Goal: Information Seeking & Learning: Learn about a topic

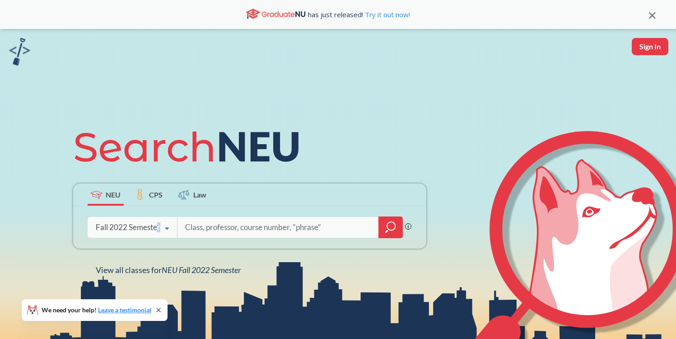
click at [158, 226] on div "Fall 2022 Semester Spring 2026 Semester Fall 2025 Semester Summer 2 2025 Semest…" at bounding box center [133, 227] width 90 height 23
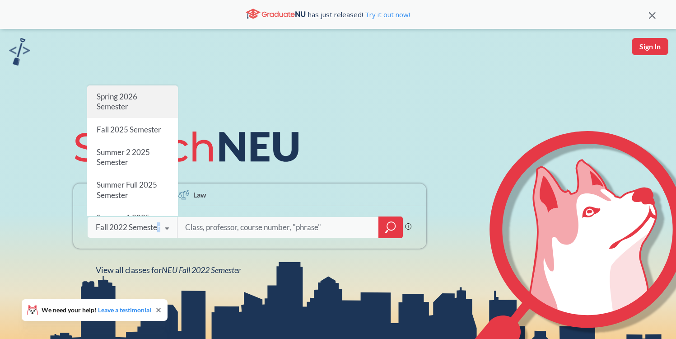
click at [126, 97] on span "Spring 2026 Semester" at bounding box center [116, 101] width 41 height 19
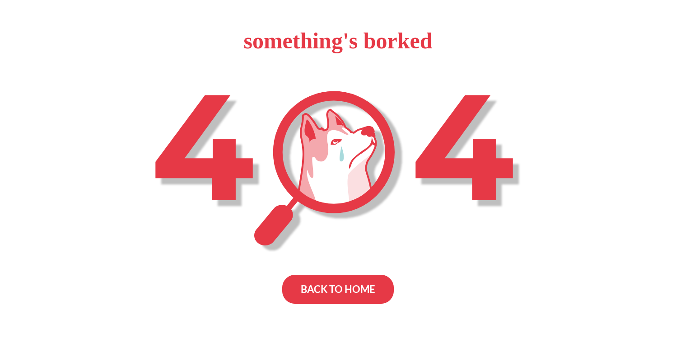
click at [336, 282] on div "BACK TO HOME" at bounding box center [338, 289] width 112 height 29
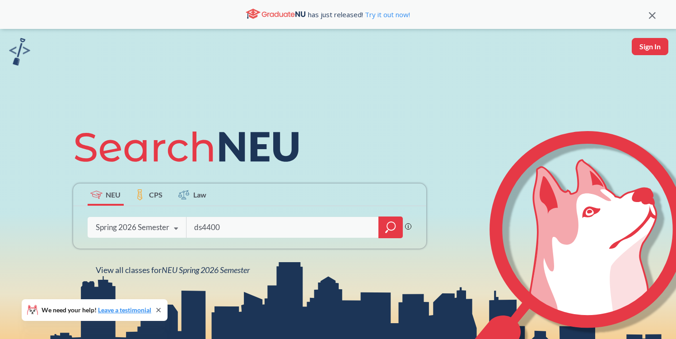
type input "ds4400"
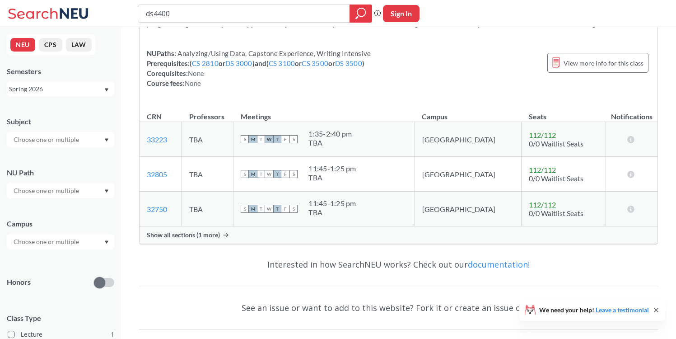
scroll to position [98, 0]
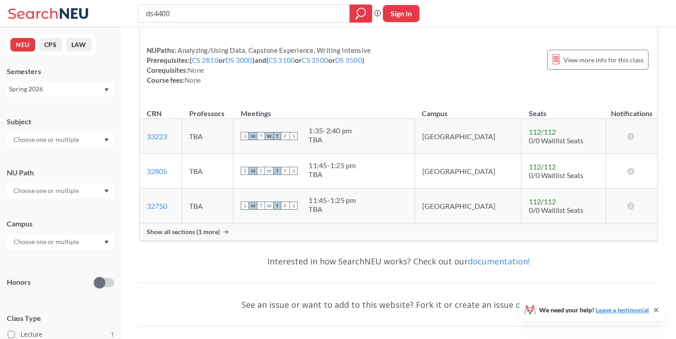
click at [206, 228] on span "Show all sections (1 more)" at bounding box center [183, 232] width 73 height 8
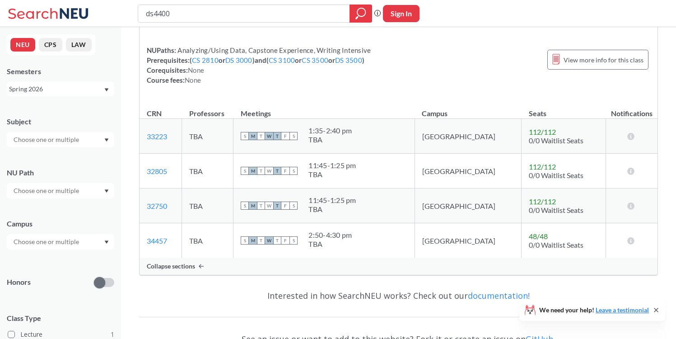
click at [402, 179] on div "S M T W T F S 11:45 - 1:25 pm TBA" at bounding box center [324, 171] width 166 height 20
click at [388, 224] on td "S M T W T F S 2:50 - 4:30 pm TBA" at bounding box center [324, 240] width 181 height 35
click at [360, 264] on div "Collapse sections" at bounding box center [399, 265] width 518 height 17
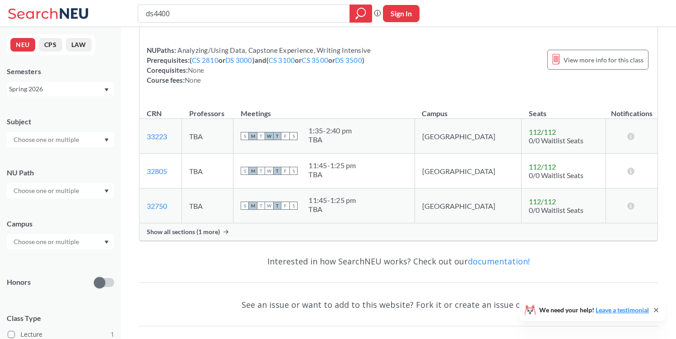
click at [314, 236] on div "Show all sections (1 more)" at bounding box center [399, 231] width 518 height 17
